Goal: Transaction & Acquisition: Subscribe to service/newsletter

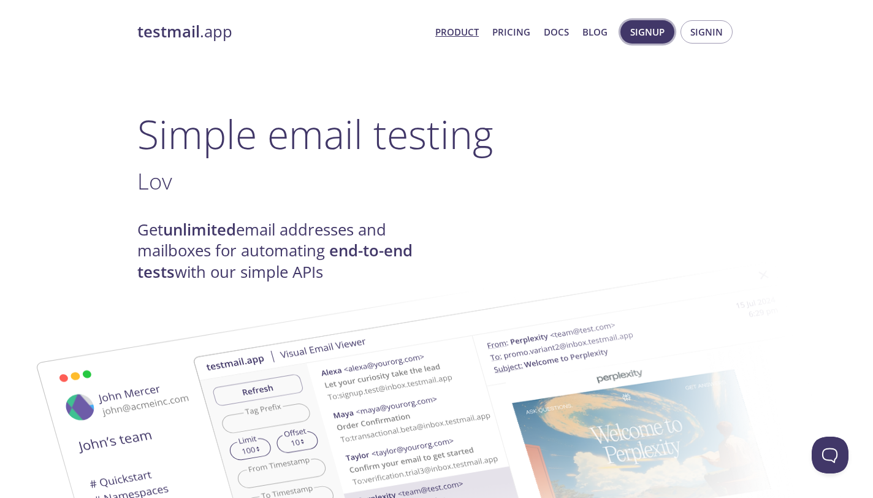
click at [644, 34] on span "Signup" at bounding box center [647, 32] width 34 height 16
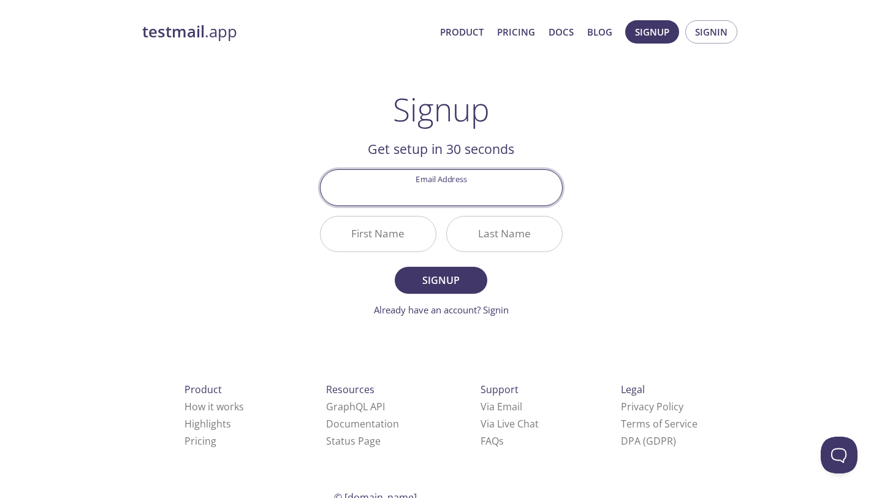
click at [496, 250] on input "Last Name" at bounding box center [504, 233] width 115 height 35
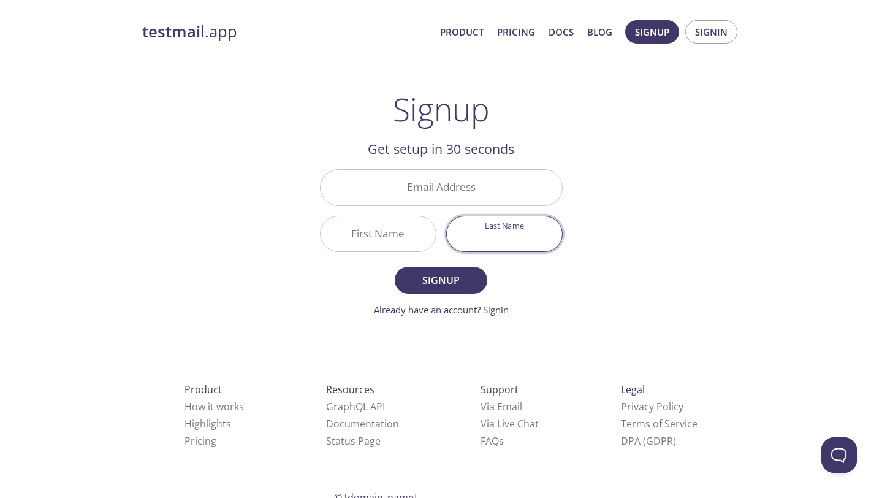
click at [367, 248] on input "First Name" at bounding box center [378, 233] width 115 height 35
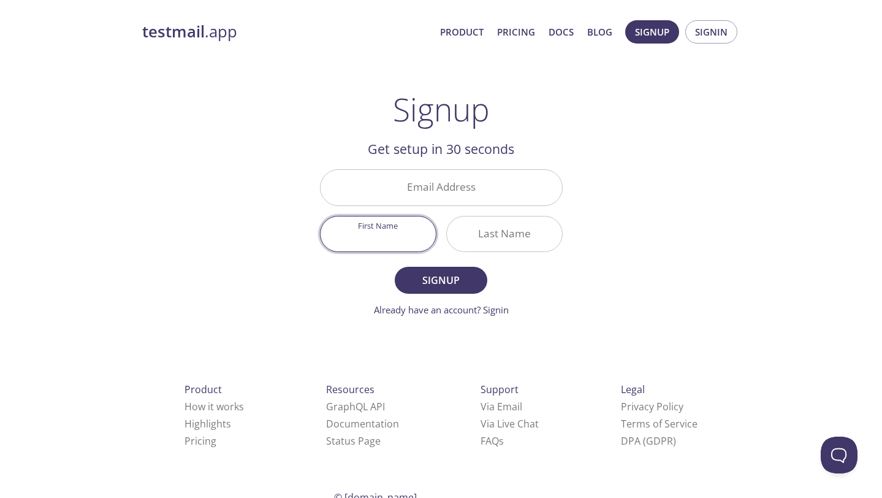
click at [400, 200] on input "Email Address" at bounding box center [441, 187] width 241 height 35
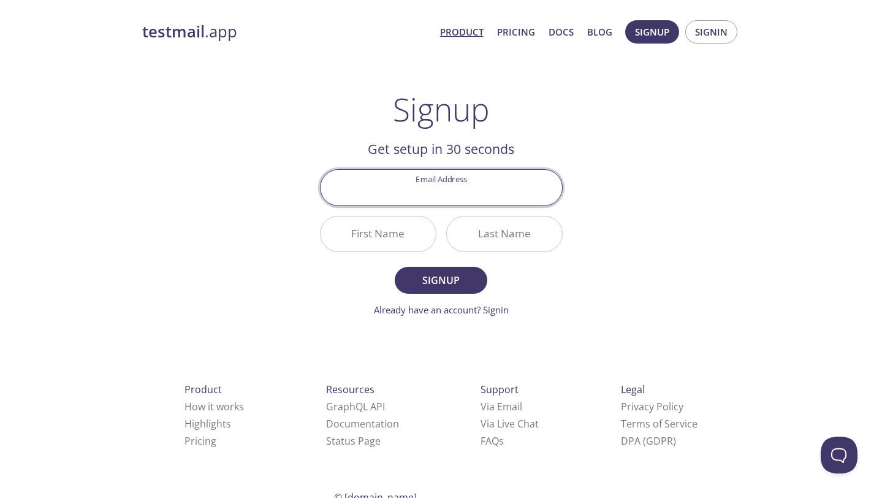
click at [465, 37] on link "Product" at bounding box center [462, 32] width 44 height 16
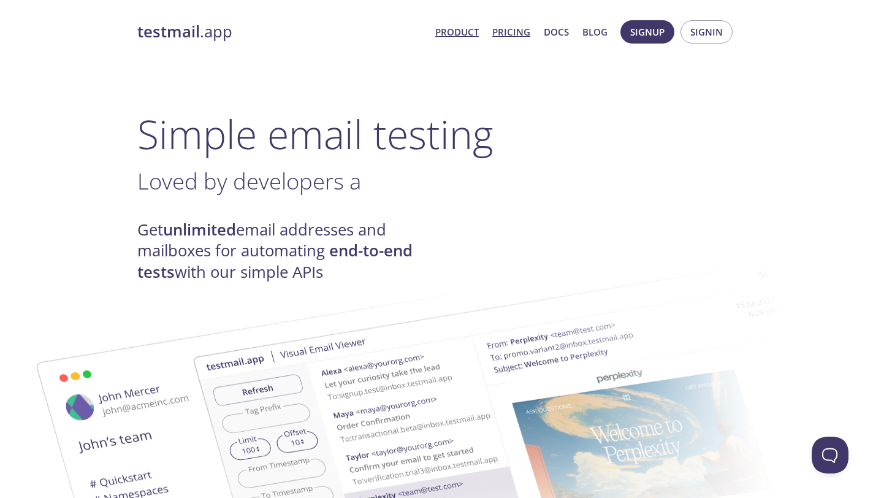
click at [507, 32] on link "Pricing" at bounding box center [511, 32] width 38 height 16
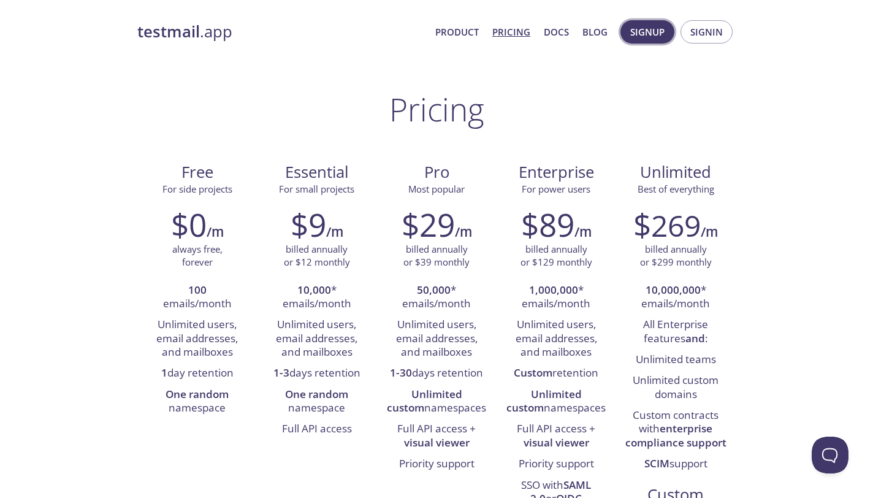
click at [660, 34] on span "Signup" at bounding box center [647, 32] width 34 height 16
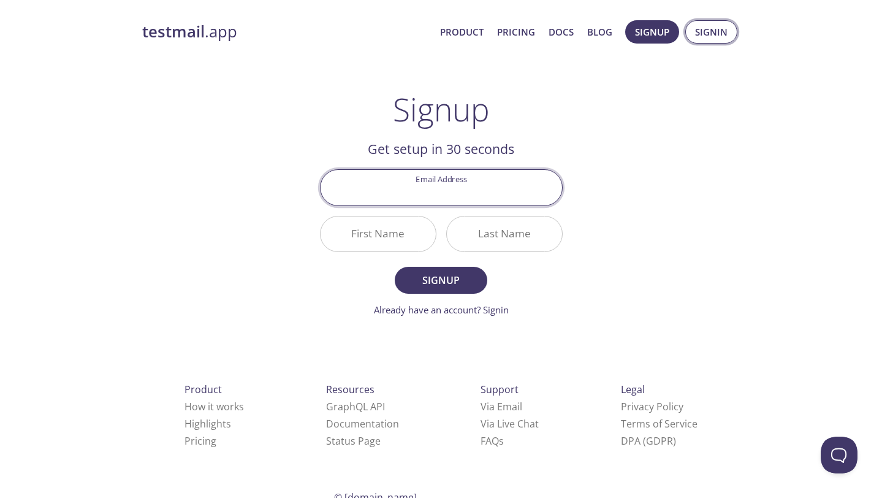
click at [693, 37] on button "Signin" at bounding box center [711, 31] width 52 height 23
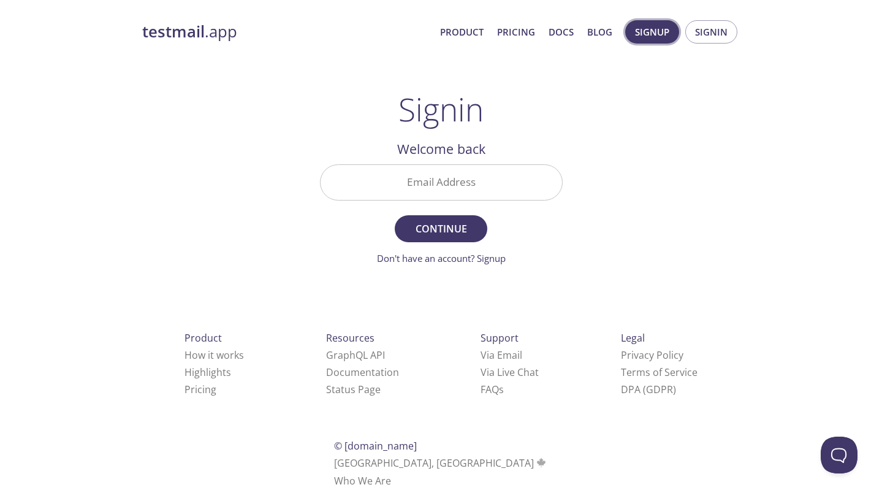
click at [666, 32] on span "Signup" at bounding box center [652, 32] width 34 height 16
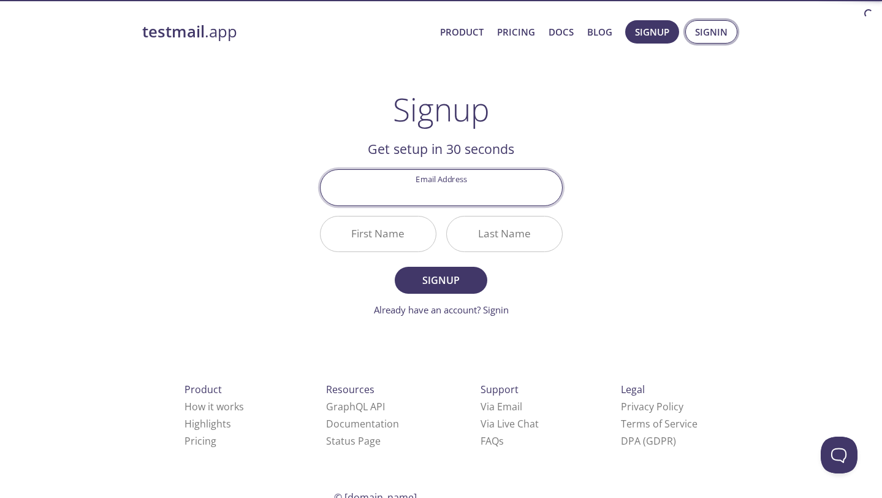
click at [708, 39] on span "Signin" at bounding box center [711, 32] width 32 height 16
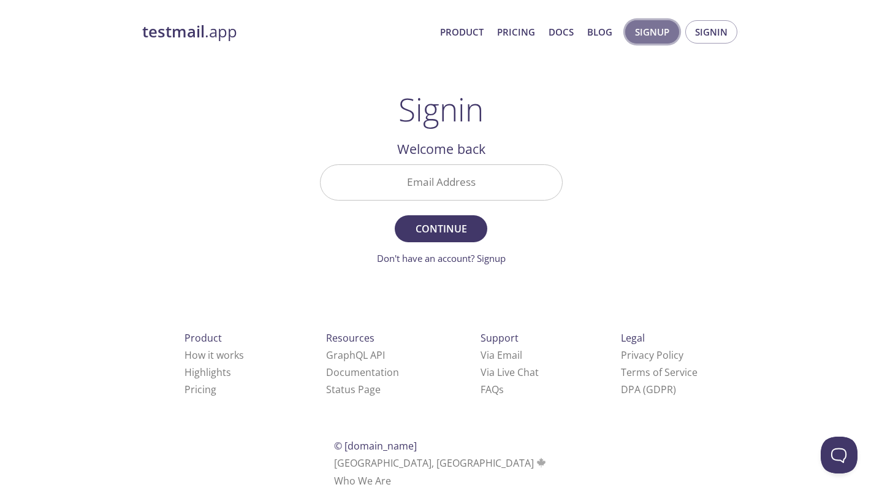
click at [653, 36] on span "Signup" at bounding box center [652, 32] width 34 height 16
